Goal: Transaction & Acquisition: Book appointment/travel/reservation

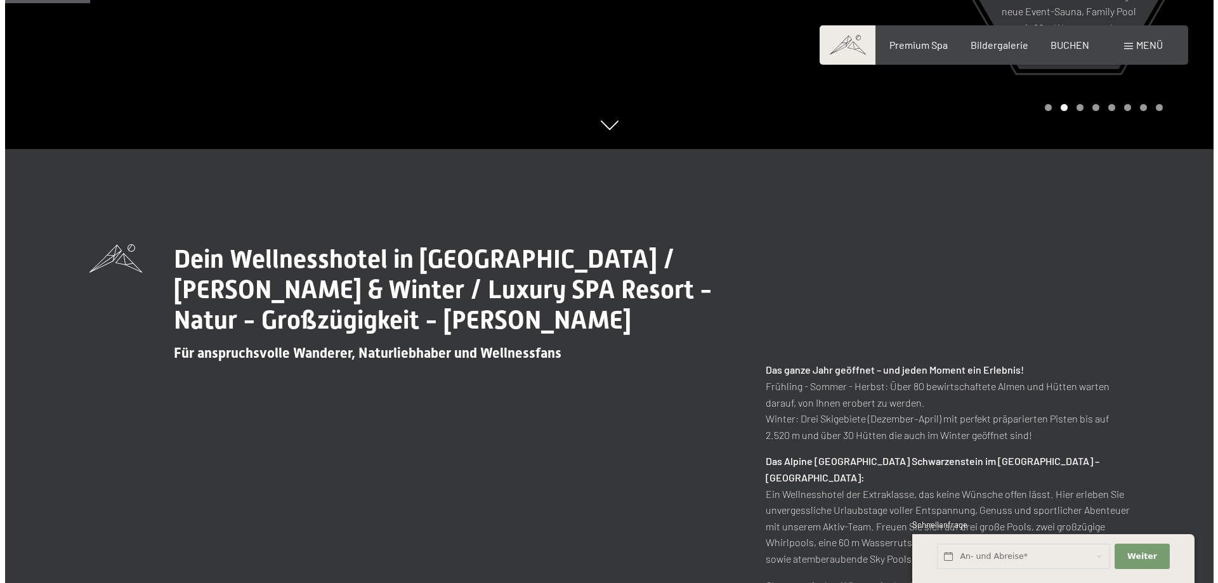
scroll to position [508, 0]
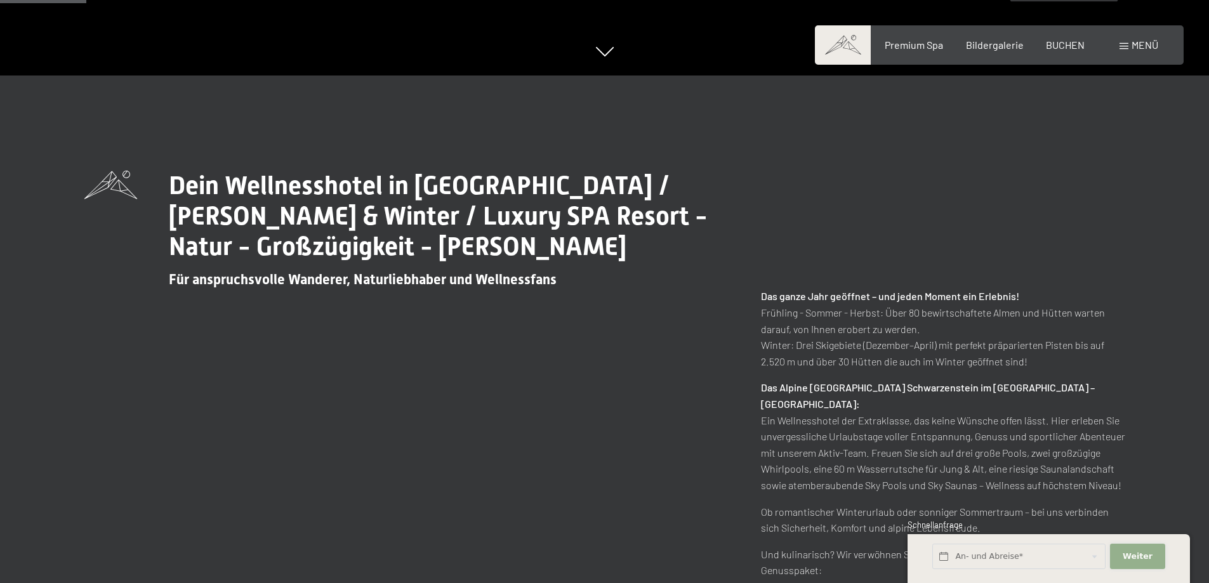
click at [1131, 560] on span "Weiter" at bounding box center [1137, 556] width 30 height 11
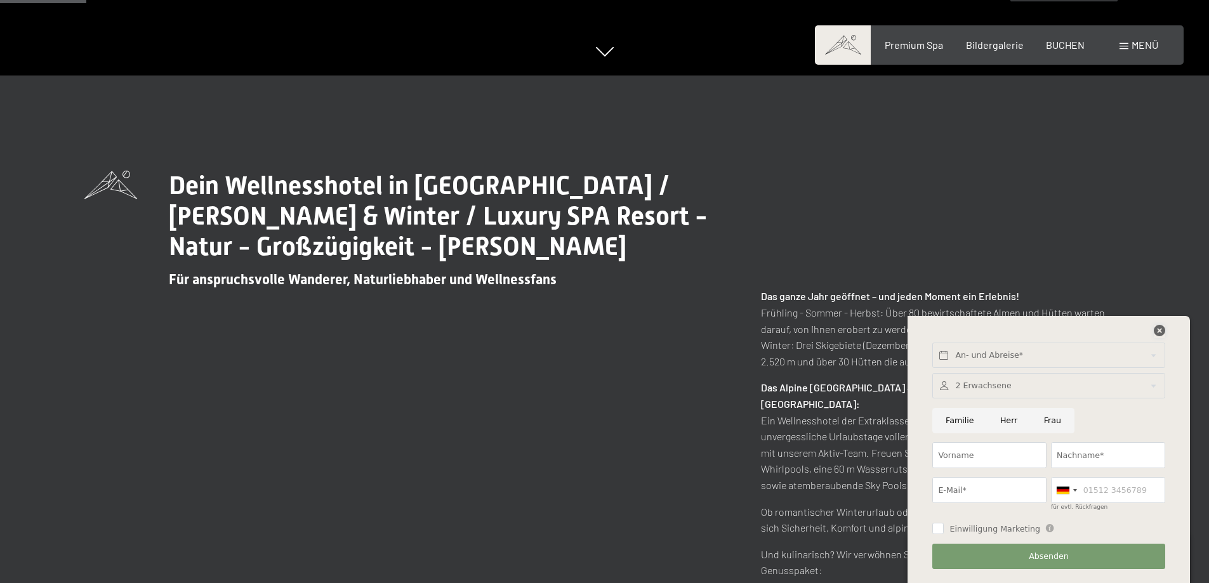
click at [1155, 329] on icon at bounding box center [1158, 330] width 11 height 11
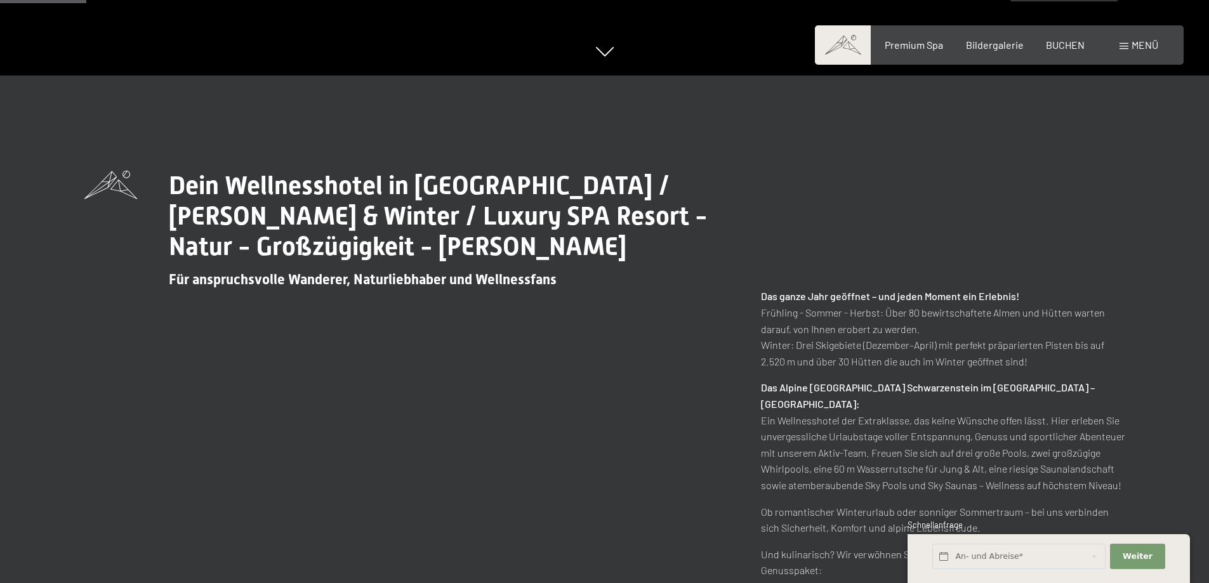
click at [1129, 48] on div "Menü" at bounding box center [1138, 45] width 39 height 14
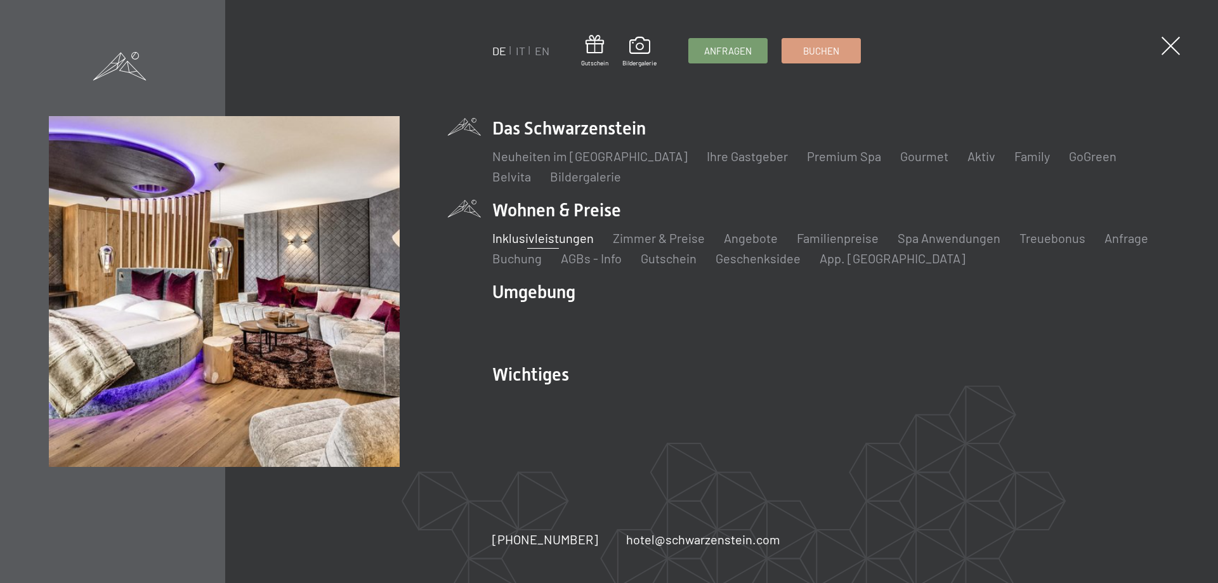
click at [573, 237] on link "Inklusivleistungen" at bounding box center [543, 237] width 102 height 15
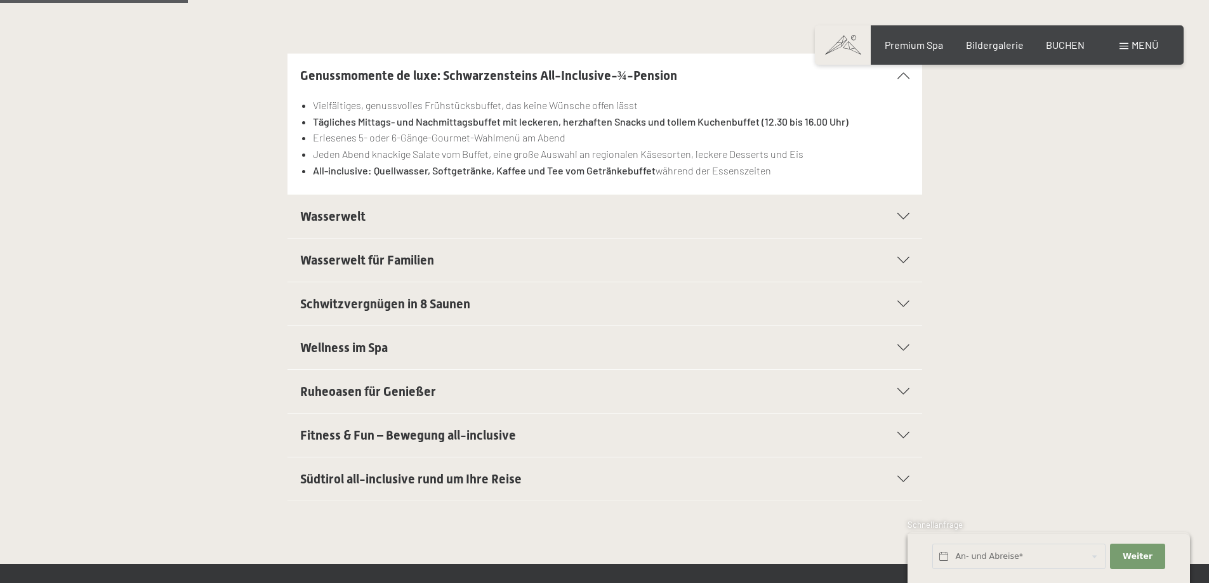
scroll to position [381, 0]
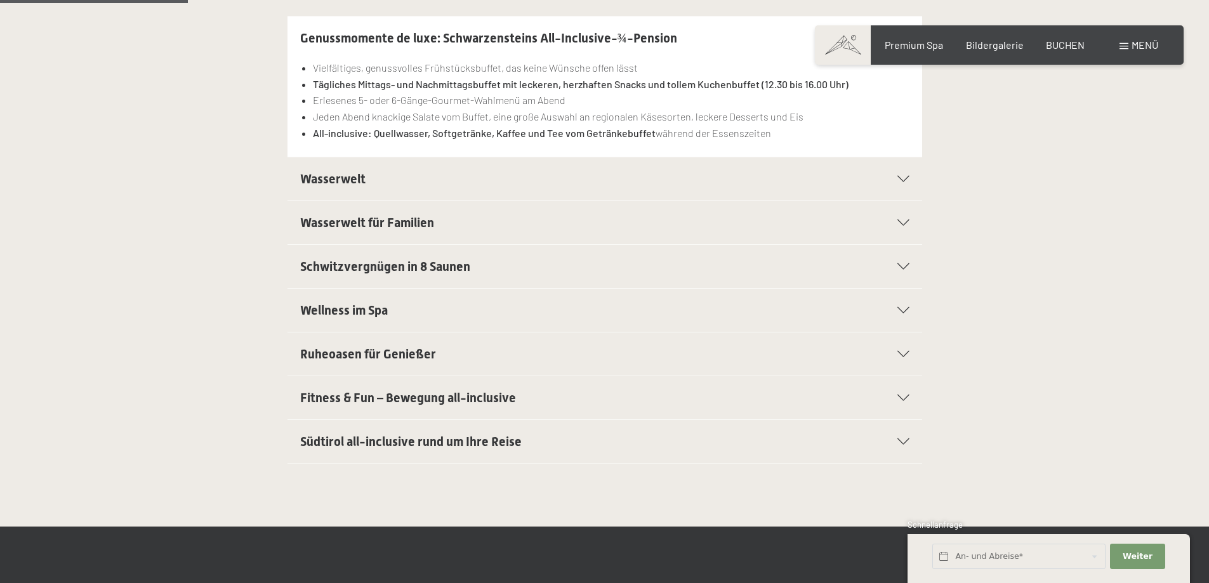
click at [898, 389] on div "Fitness & Fun – Bewegung all-inclusive" at bounding box center [604, 397] width 609 height 43
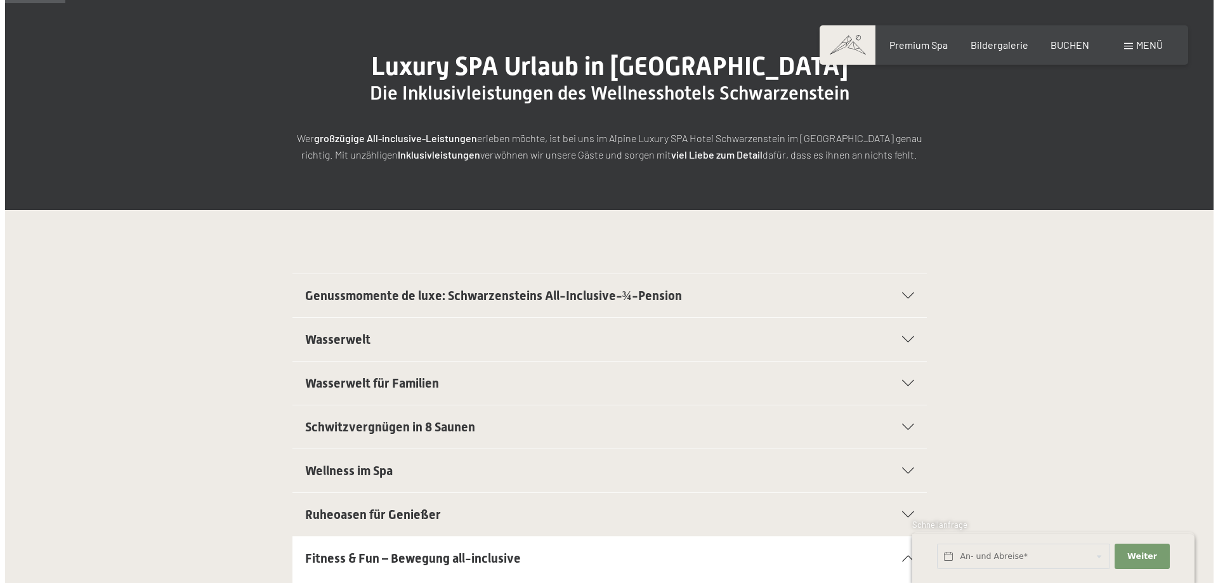
scroll to position [0, 0]
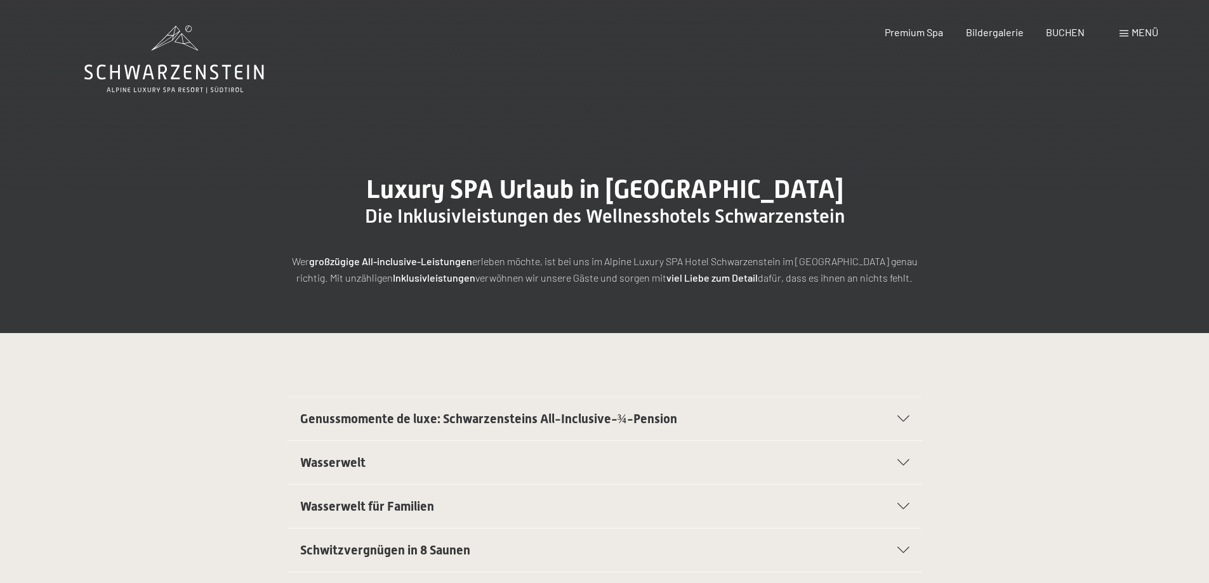
click at [1128, 35] on div "Menü" at bounding box center [1138, 32] width 39 height 14
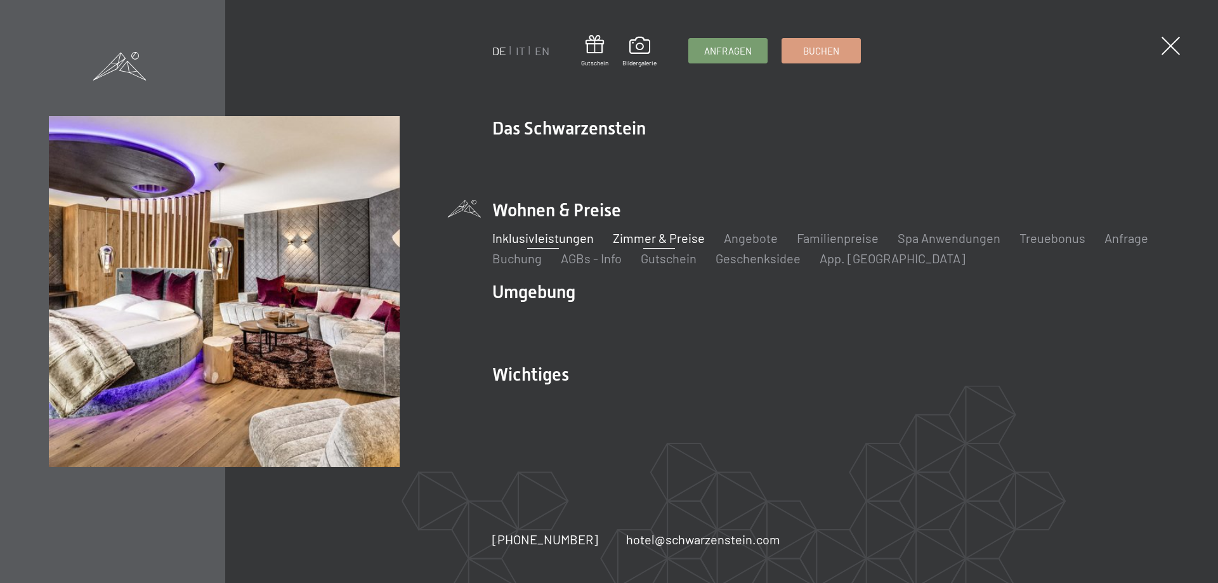
click at [671, 240] on link "Zimmer & Preise" at bounding box center [659, 237] width 92 height 15
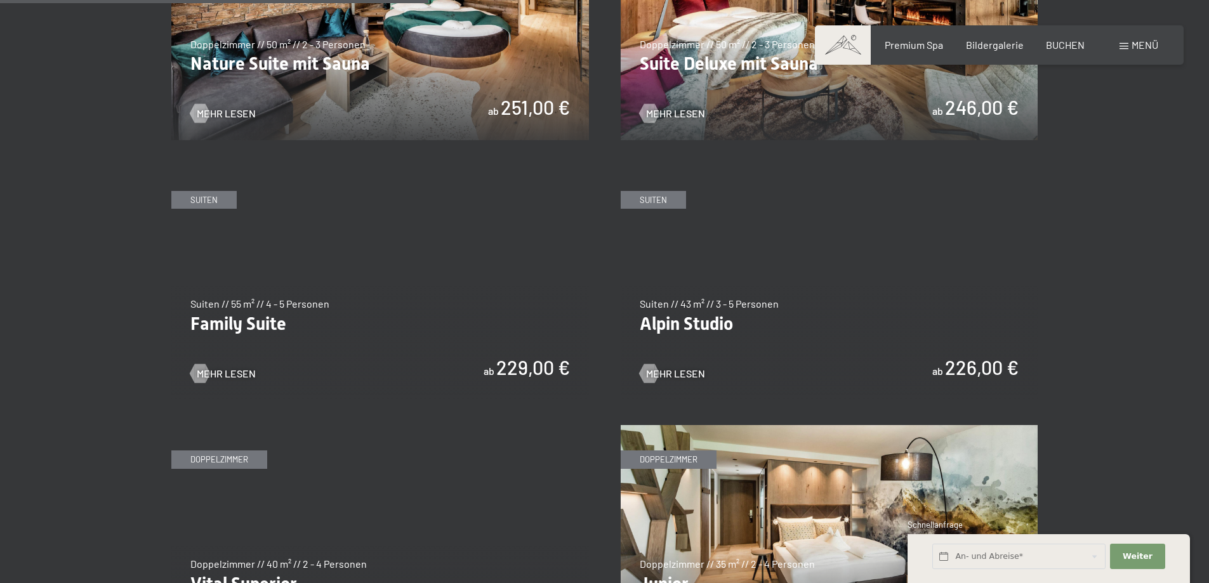
scroll to position [1459, 0]
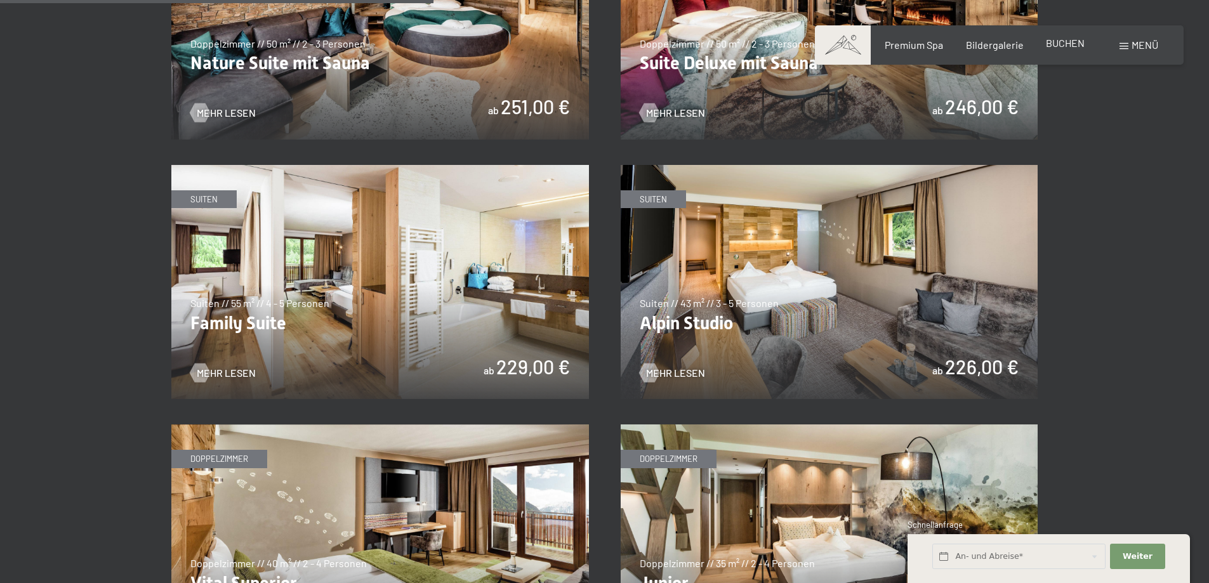
click at [1068, 51] on div "Premium Spa Bildergalerie BUCHEN" at bounding box center [973, 45] width 266 height 14
click at [1064, 42] on span "BUCHEN" at bounding box center [1065, 43] width 39 height 12
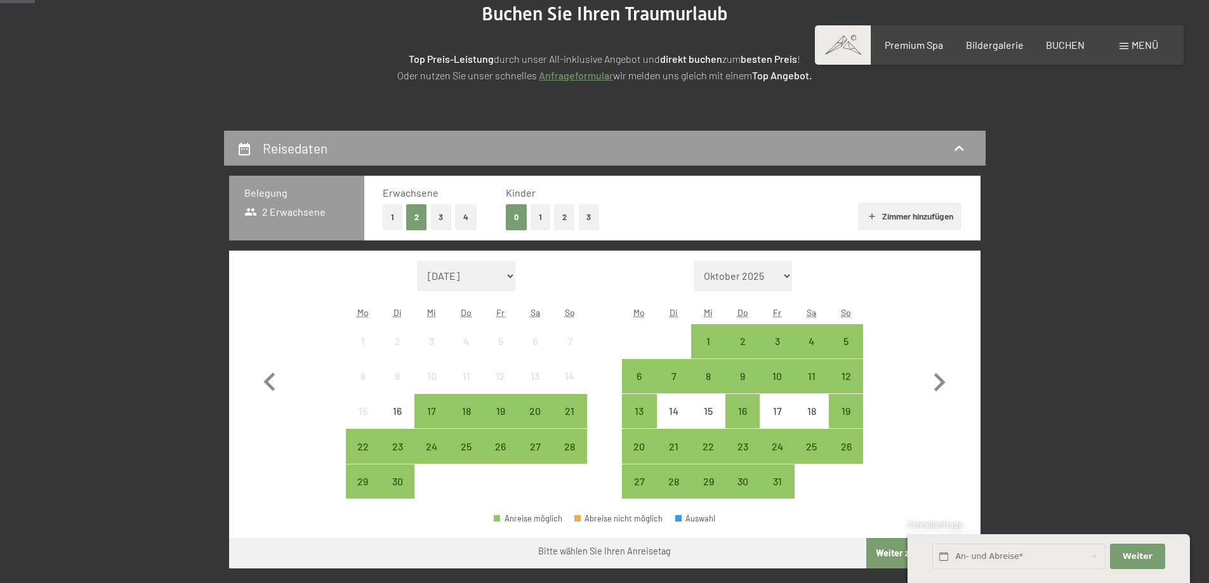
scroll to position [190, 0]
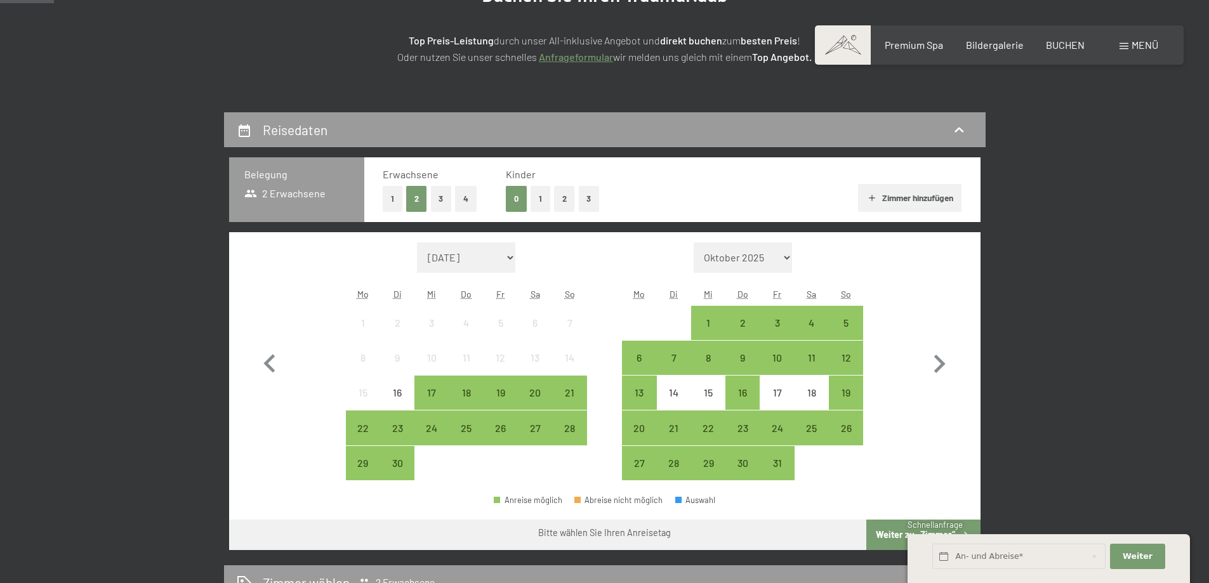
click at [510, 259] on select "September 2025 Oktober 2025 November 2025 Dezember 2025 Januar 2026 Februar 202…" at bounding box center [466, 257] width 99 height 30
select select "2026-08-01"
select select "2026-09-01"
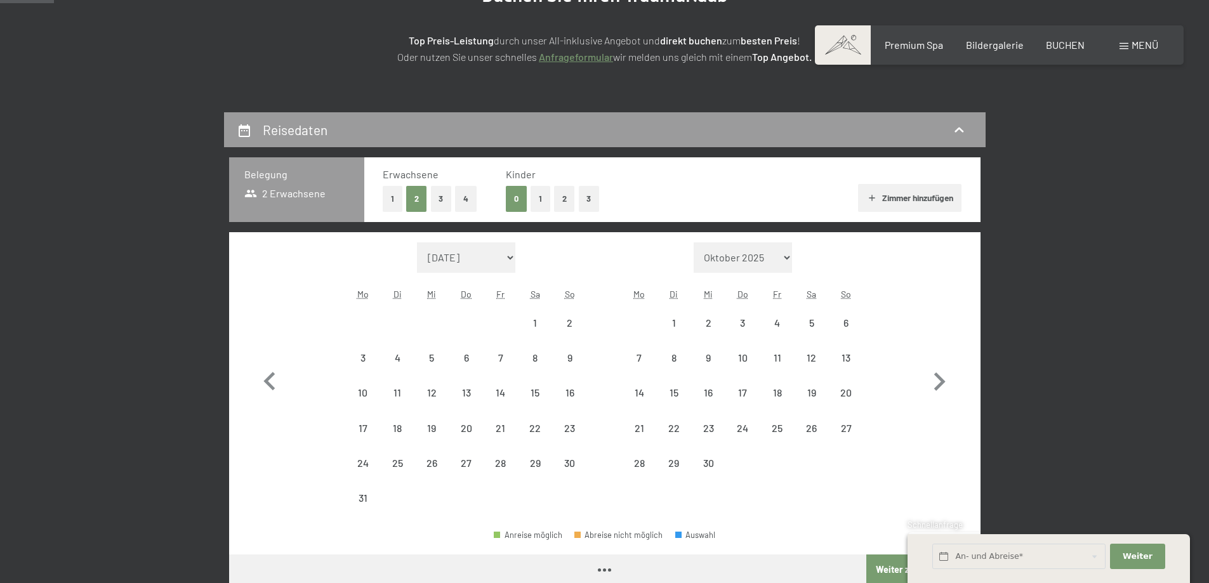
select select "2026-08-01"
select select "2026-09-01"
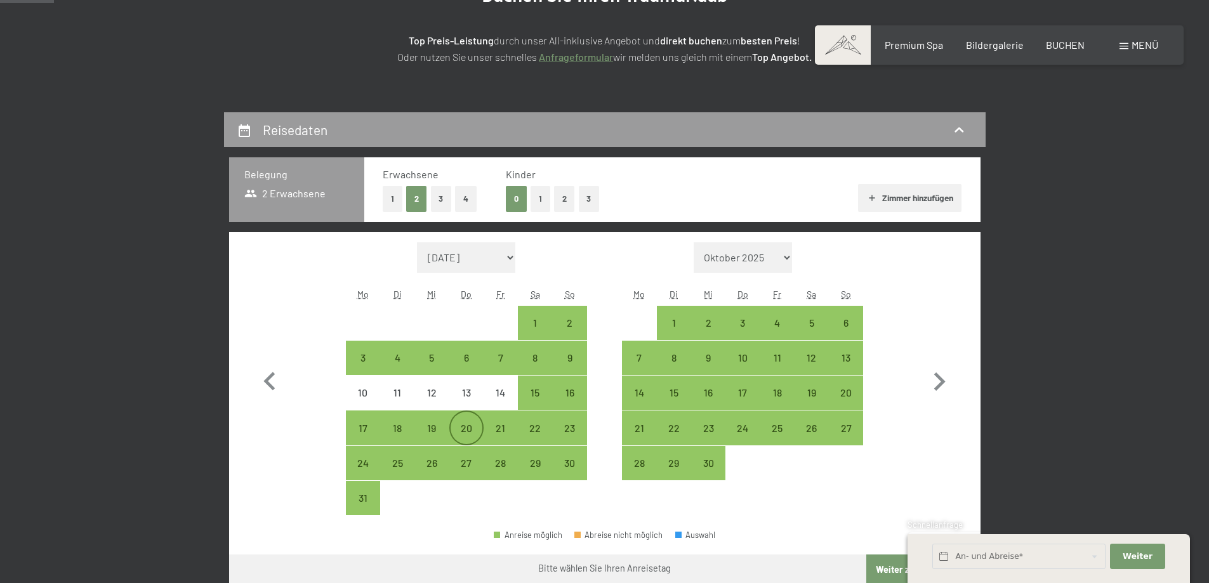
click at [468, 427] on div "20" at bounding box center [466, 439] width 32 height 32
select select "2026-08-01"
select select "2026-09-01"
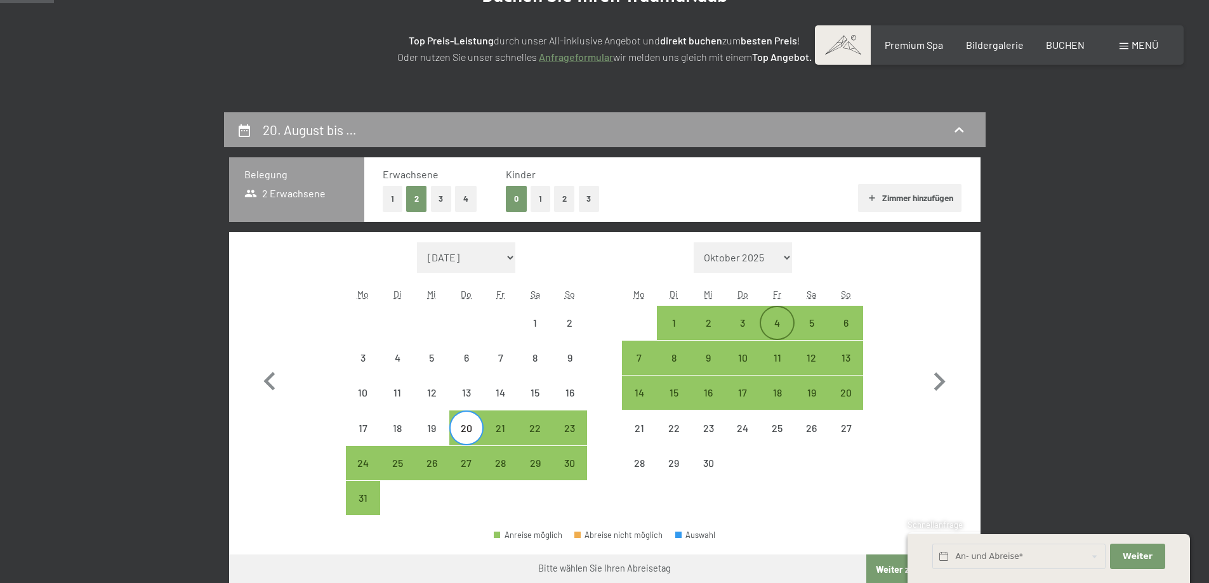
click at [778, 316] on div "4" at bounding box center [777, 323] width 32 height 32
select select "2026-08-01"
select select "2026-09-01"
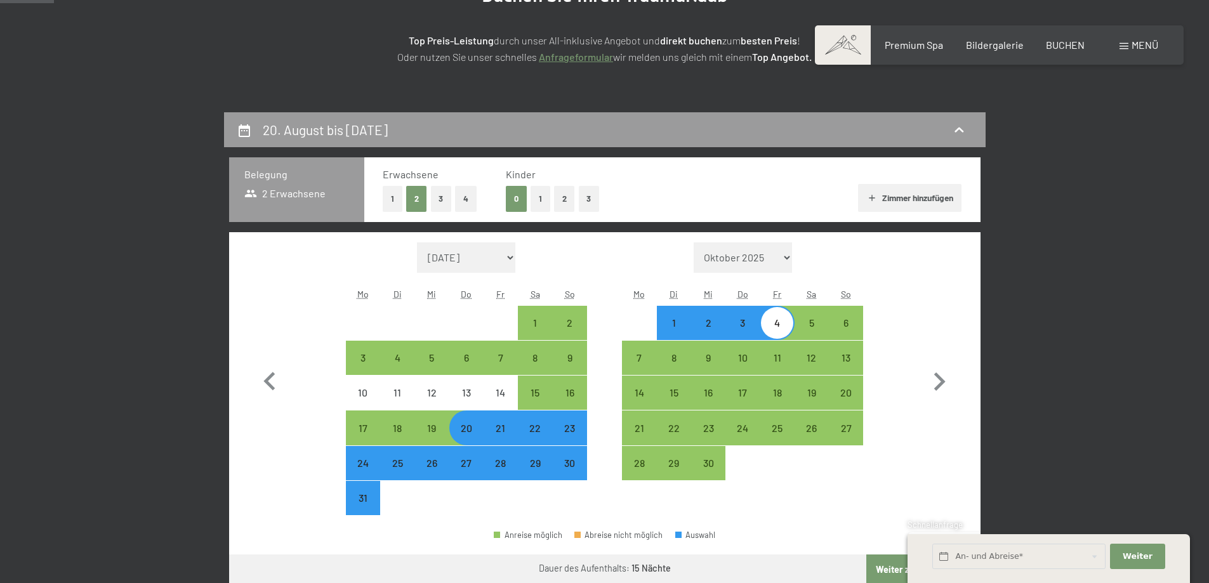
click at [881, 568] on button "Weiter zu „Zimmer“" at bounding box center [923, 569] width 114 height 30
select select "2026-08-01"
select select "2026-09-01"
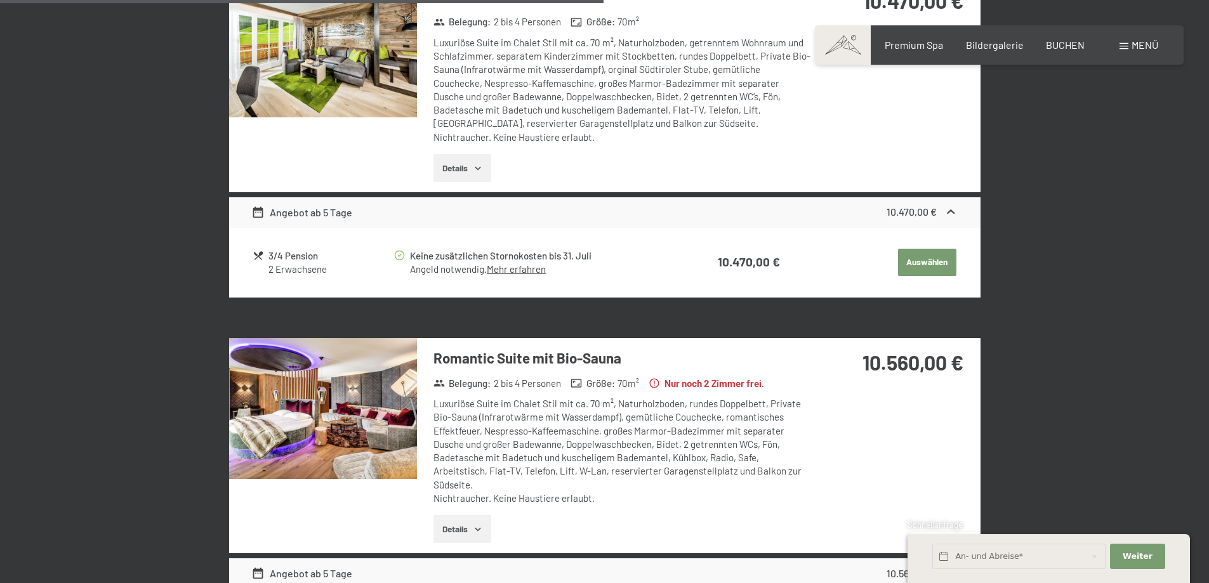
scroll to position [2079, 0]
